Goal: Information Seeking & Learning: Learn about a topic

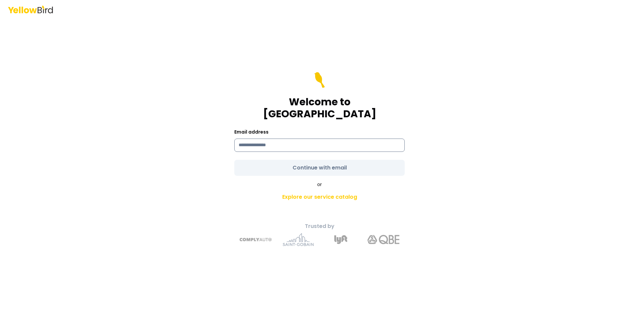
click at [259, 142] on input at bounding box center [319, 145] width 170 height 13
type input "**********"
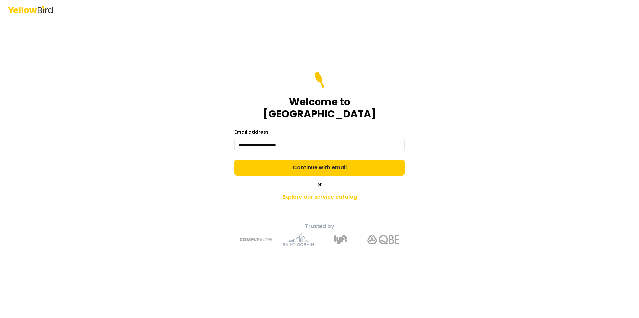
click at [308, 162] on form "**********" at bounding box center [319, 124] width 170 height 104
click at [308, 162] on button "Continue with email" at bounding box center [319, 168] width 170 height 16
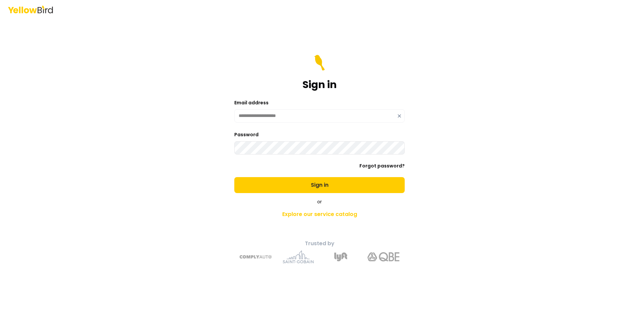
click at [234, 177] on button "Sign in" at bounding box center [319, 185] width 170 height 16
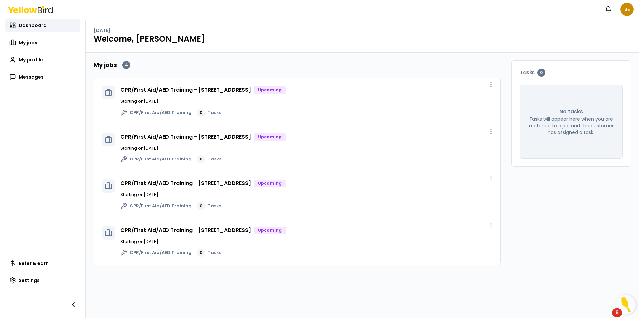
click at [169, 95] on div "CPR/First Aid/AED Training - [STREET_ADDRESS] Upcoming Starting on [DATE] CPR/F…" at bounding box center [306, 101] width 372 height 31
click at [176, 91] on link "CPR/First Aid/AED Training - [STREET_ADDRESS]" at bounding box center [185, 90] width 130 height 8
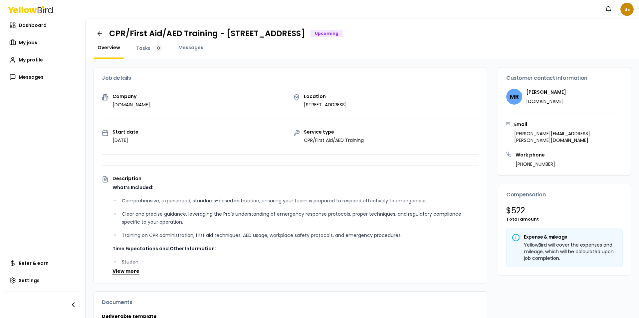
click at [125, 273] on button "View more" at bounding box center [125, 271] width 27 height 7
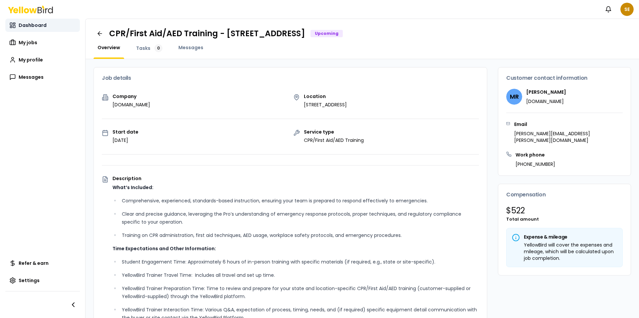
click at [26, 22] on span "Dashboard" at bounding box center [33, 25] width 28 height 7
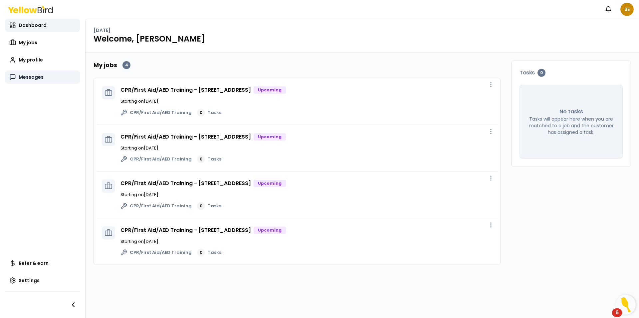
click at [44, 79] on link "Messages" at bounding box center [42, 77] width 75 height 13
click at [608, 11] on icon "button" at bounding box center [608, 9] width 5 height 4
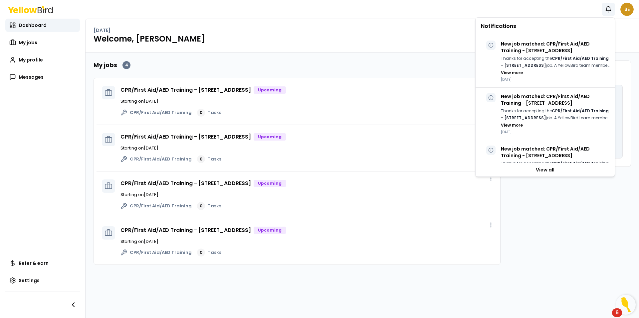
click at [630, 7] on html "Notifications SE Dashboard My jobs My profile Messages Refer & earn Settings [D…" at bounding box center [319, 159] width 639 height 318
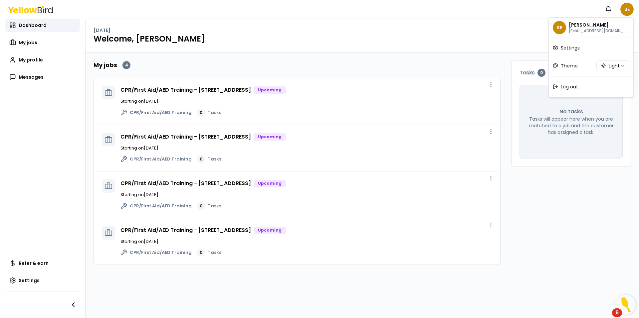
click at [439, 37] on html "Notifications SE Dashboard My jobs My profile Messages Refer & earn Settings [D…" at bounding box center [319, 159] width 639 height 318
click at [245, 91] on link "CPR/First Aid/AED Training - [STREET_ADDRESS]" at bounding box center [185, 90] width 130 height 8
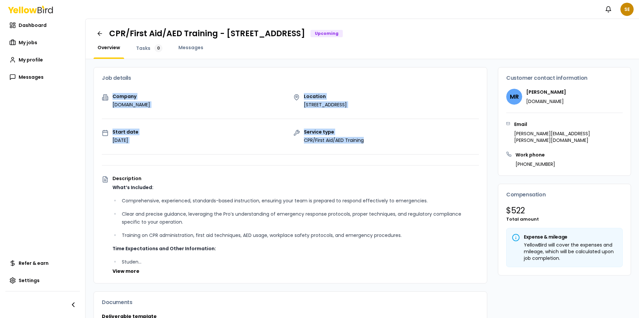
drag, startPoint x: 113, startPoint y: 96, endPoint x: 341, endPoint y: 148, distance: 234.0
click at [341, 148] on div "Company [DOMAIN_NAME] Location [STREET_ADDRESS] Start date [DATE] Service type …" at bounding box center [290, 188] width 393 height 189
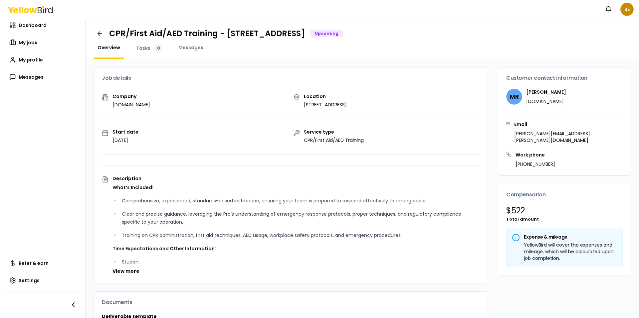
click at [269, 182] on div "Description What’s Included: Comprehensive, experienced, standards-based instru…" at bounding box center [295, 225] width 366 height 99
